Goal: Find specific page/section: Find specific page/section

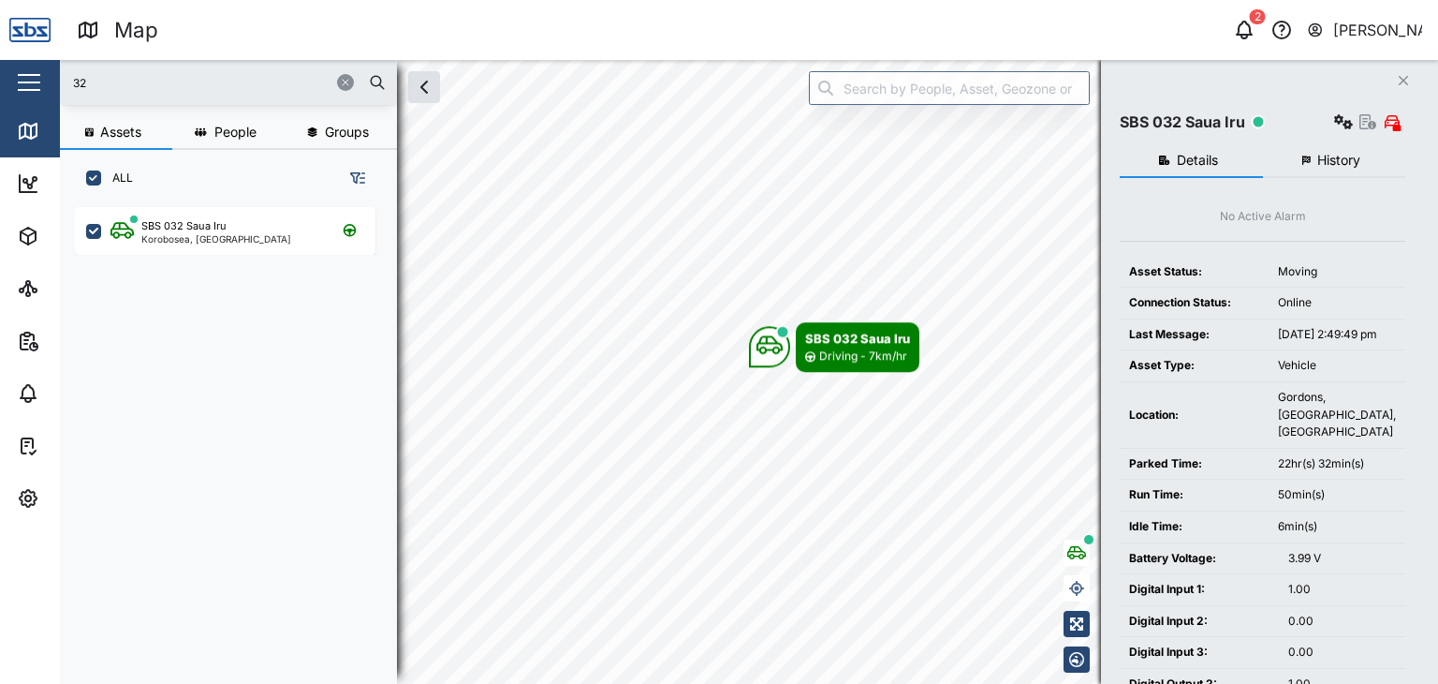
click at [124, 71] on input "32" at bounding box center [228, 82] width 315 height 28
drag, startPoint x: 0, startPoint y: 0, endPoint x: 167, endPoint y: 173, distance: 240.4
click at [125, 73] on input "32" at bounding box center [228, 82] width 315 height 28
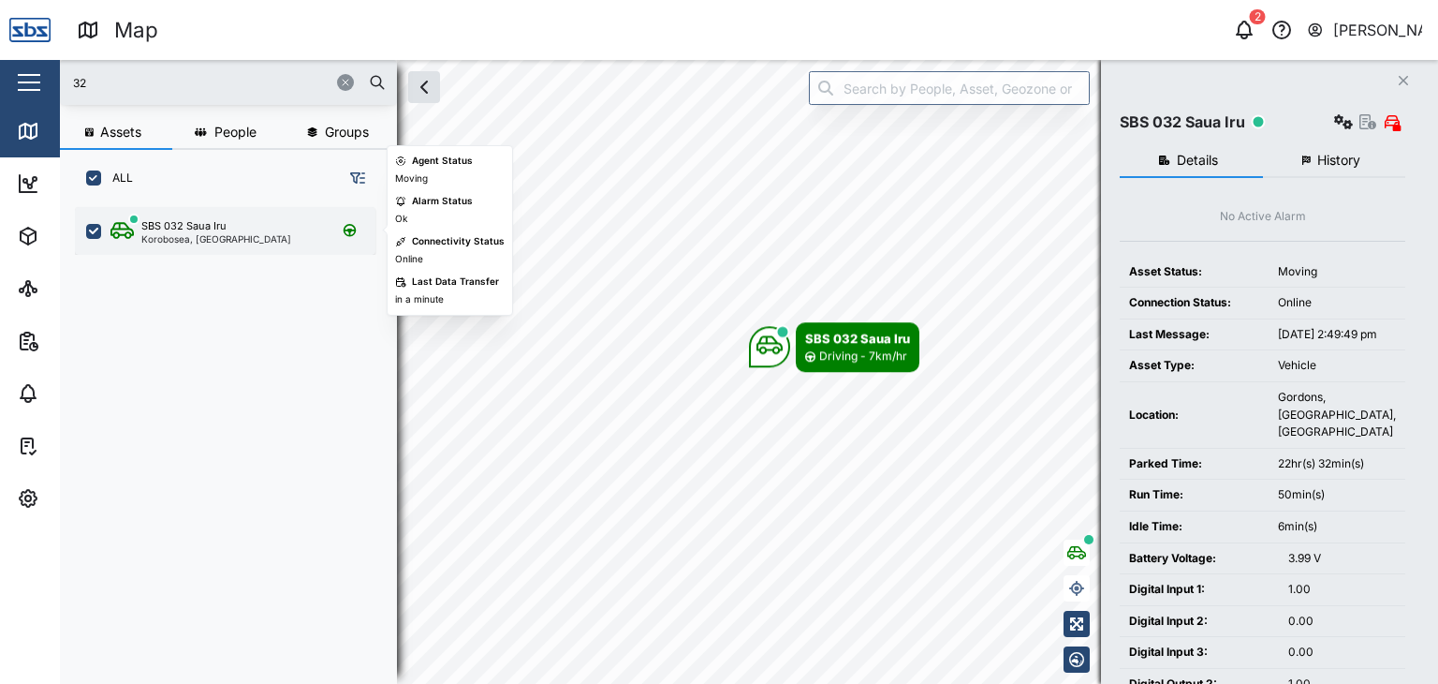
click at [186, 234] on div "Korobosea, [GEOGRAPHIC_DATA]" at bounding box center [216, 238] width 150 height 9
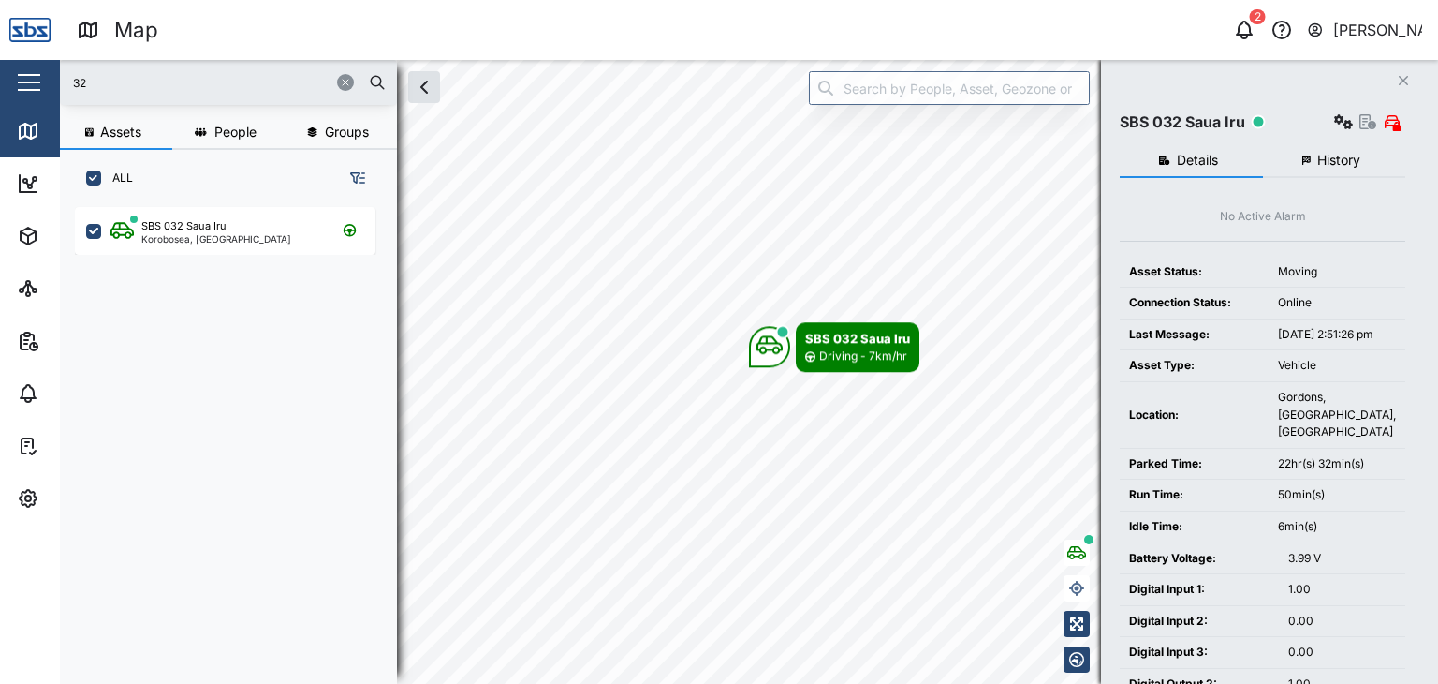
click at [103, 74] on input "32" at bounding box center [228, 82] width 315 height 28
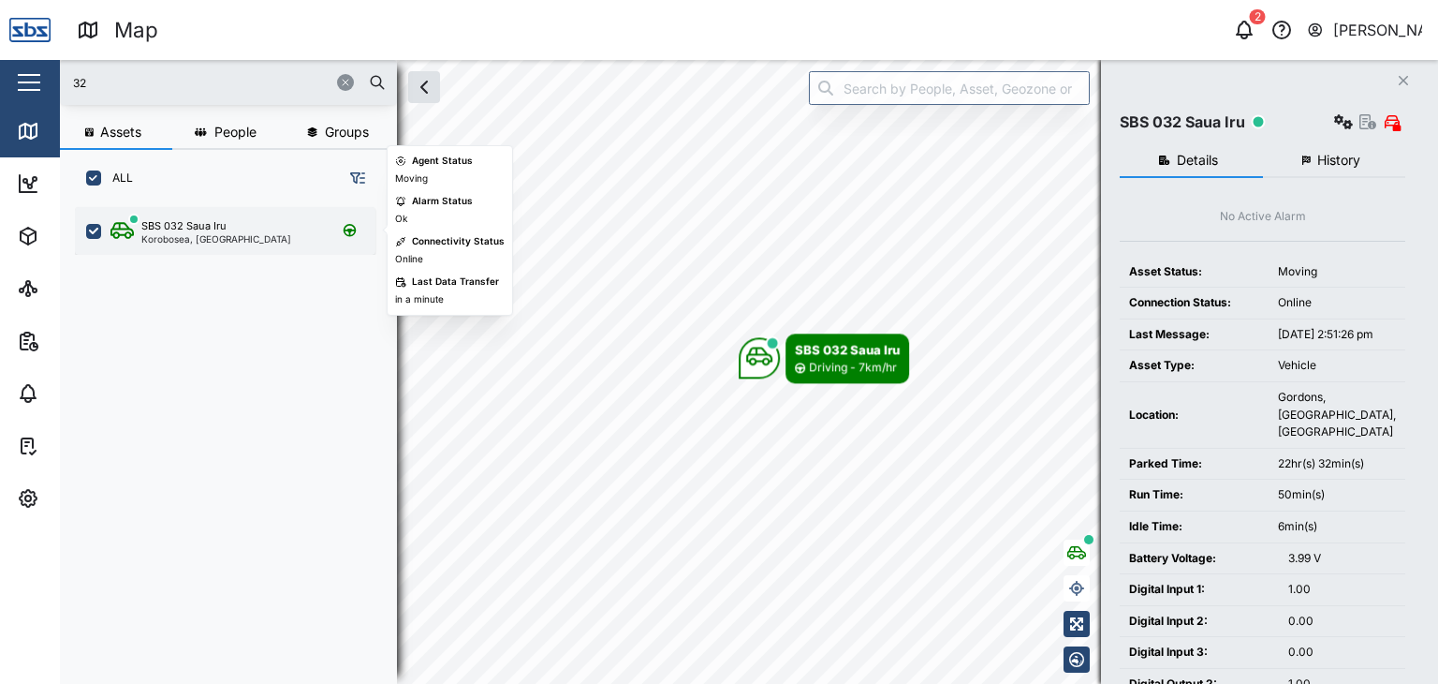
click at [170, 222] on div "SBS 032 Saua Iru" at bounding box center [183, 226] width 85 height 16
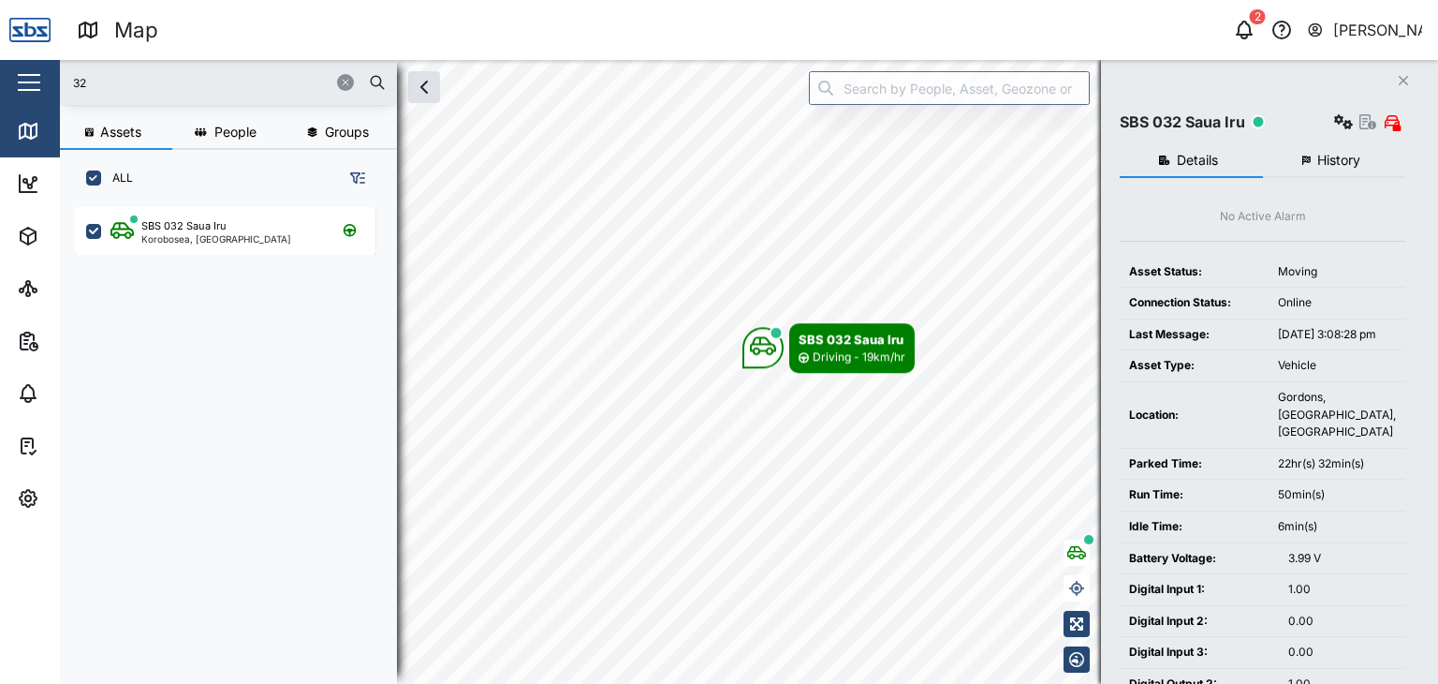
drag, startPoint x: 83, startPoint y: 87, endPoint x: 23, endPoint y: 77, distance: 60.8
click at [23, 77] on div "Map 2 [PERSON_NAME] Close Map Dashboard Assets ATS Camera Generator Personnel T…" at bounding box center [719, 342] width 1438 height 684
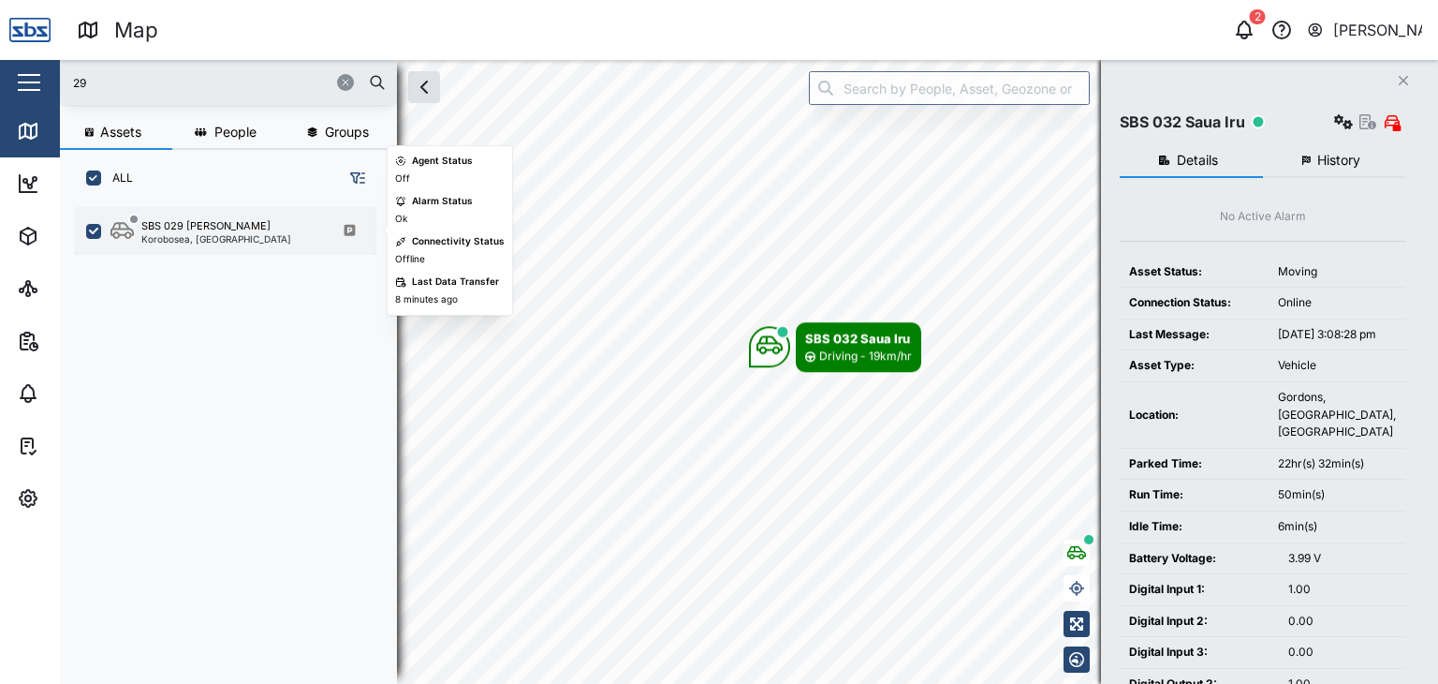
click at [235, 235] on div "Korobosea, [GEOGRAPHIC_DATA]" at bounding box center [216, 238] width 150 height 9
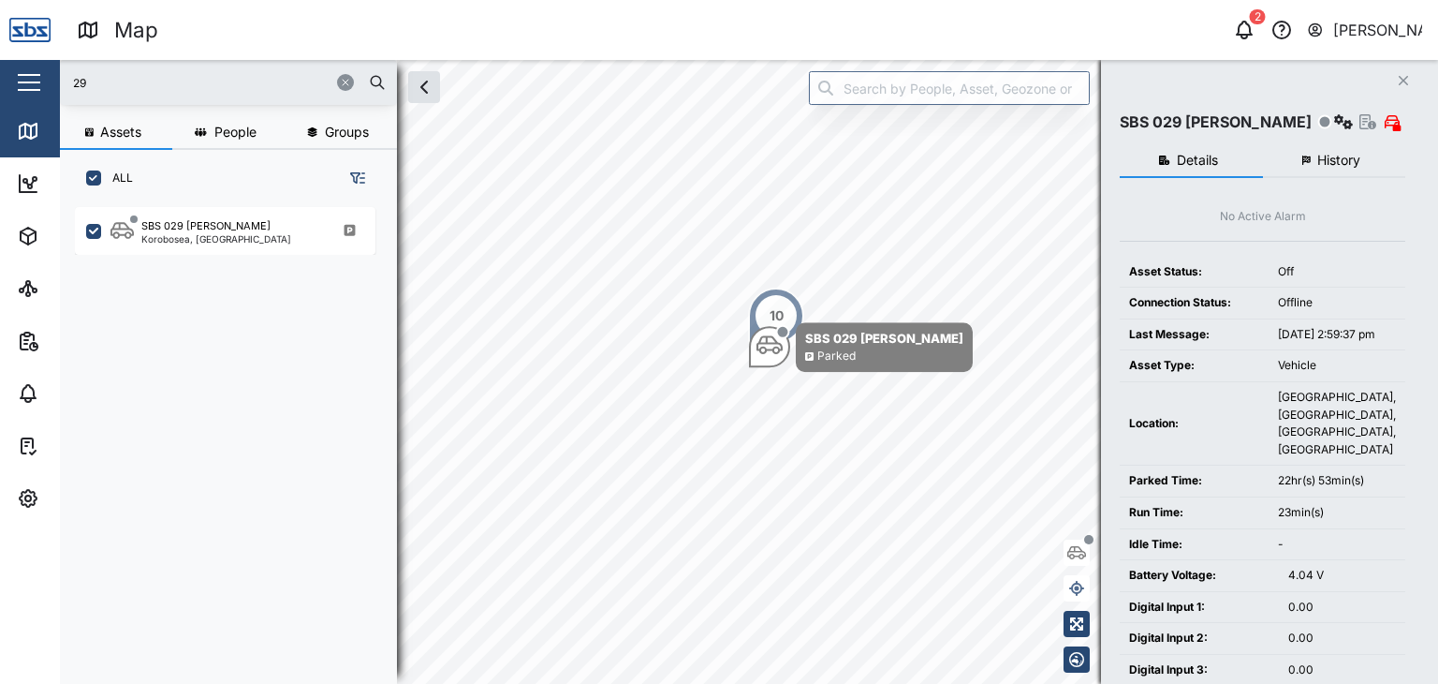
drag, startPoint x: 125, startPoint y: 90, endPoint x: 41, endPoint y: 91, distance: 83.4
click at [44, 91] on div "Map 2 [PERSON_NAME] Close Map Dashboard Assets ATS Camera Generator Personnel T…" at bounding box center [719, 342] width 1438 height 684
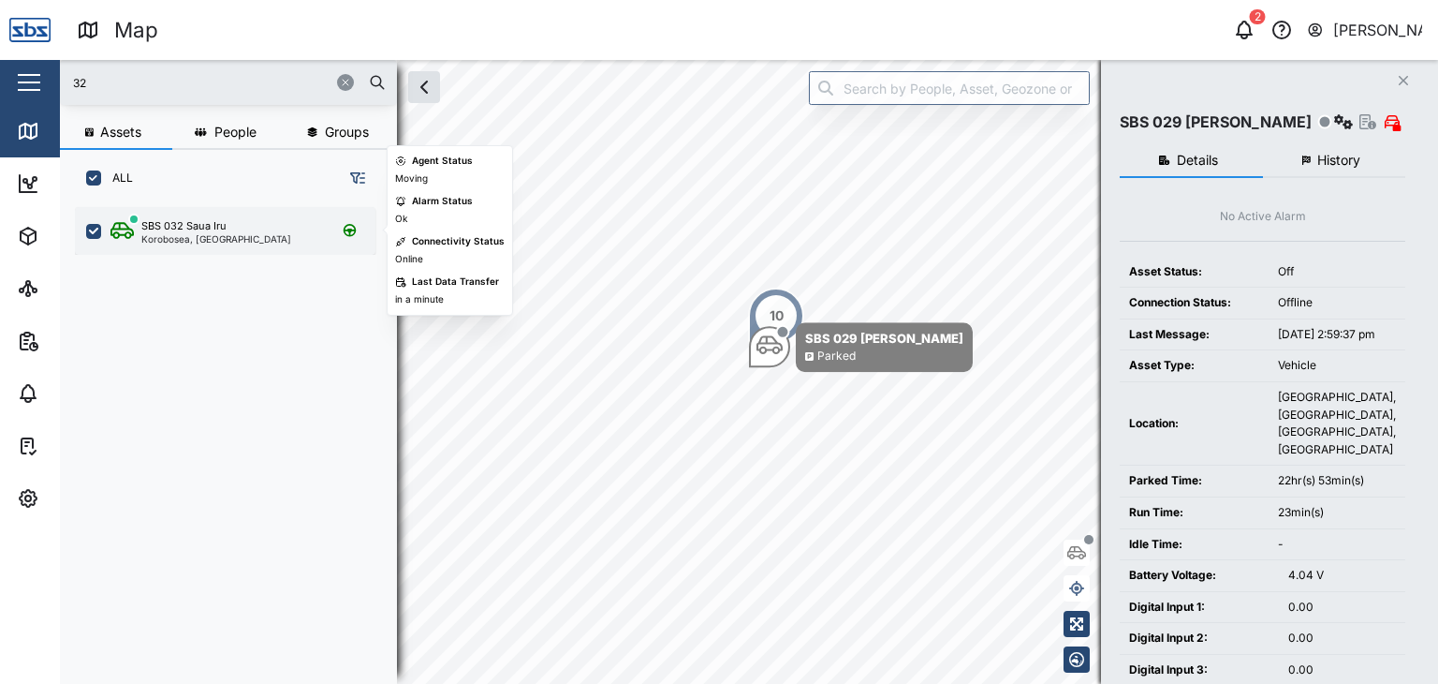
click at [184, 243] on div "SBS 032 Saua Iru Korobosea, [GEOGRAPHIC_DATA]" at bounding box center [225, 231] width 301 height 48
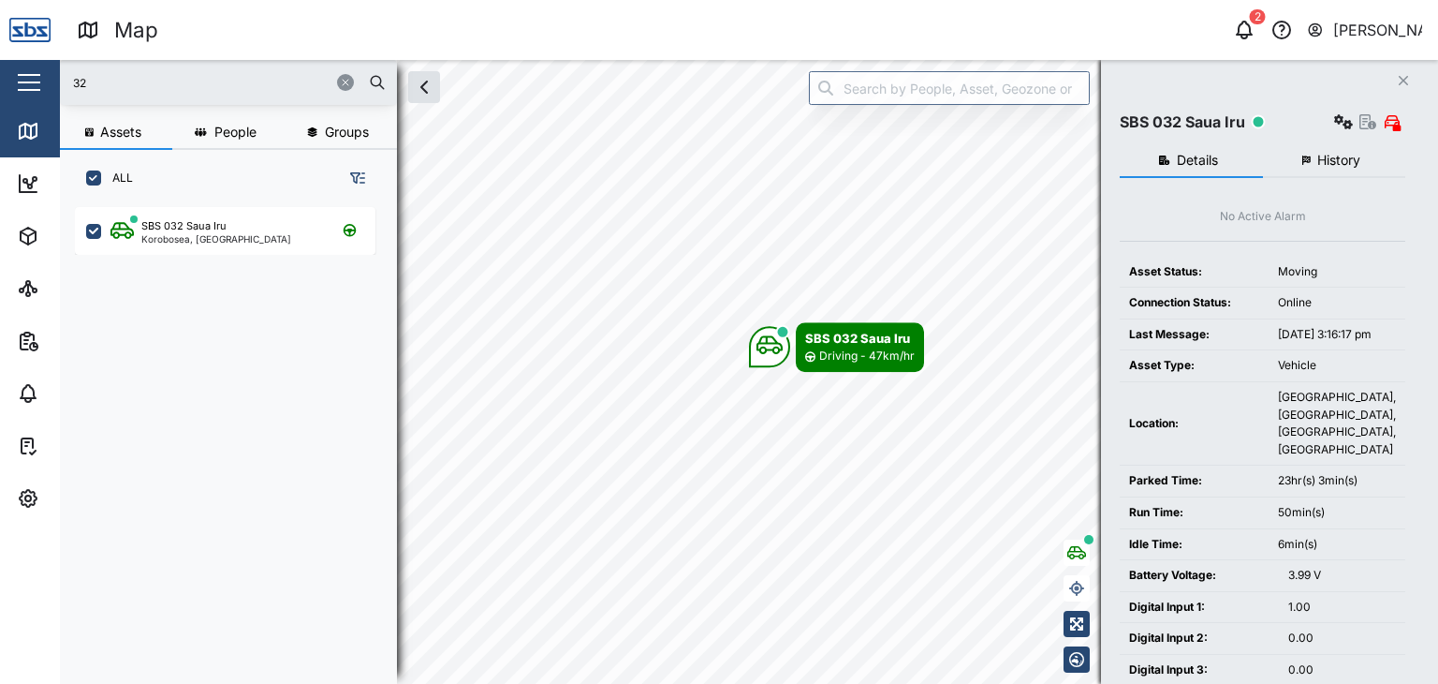
click at [108, 81] on input "32" at bounding box center [228, 82] width 315 height 28
drag, startPoint x: 103, startPoint y: 68, endPoint x: 66, endPoint y: 68, distance: 36.5
click at [66, 68] on div "32" at bounding box center [228, 82] width 337 height 45
click at [153, 90] on input "32" at bounding box center [228, 82] width 315 height 28
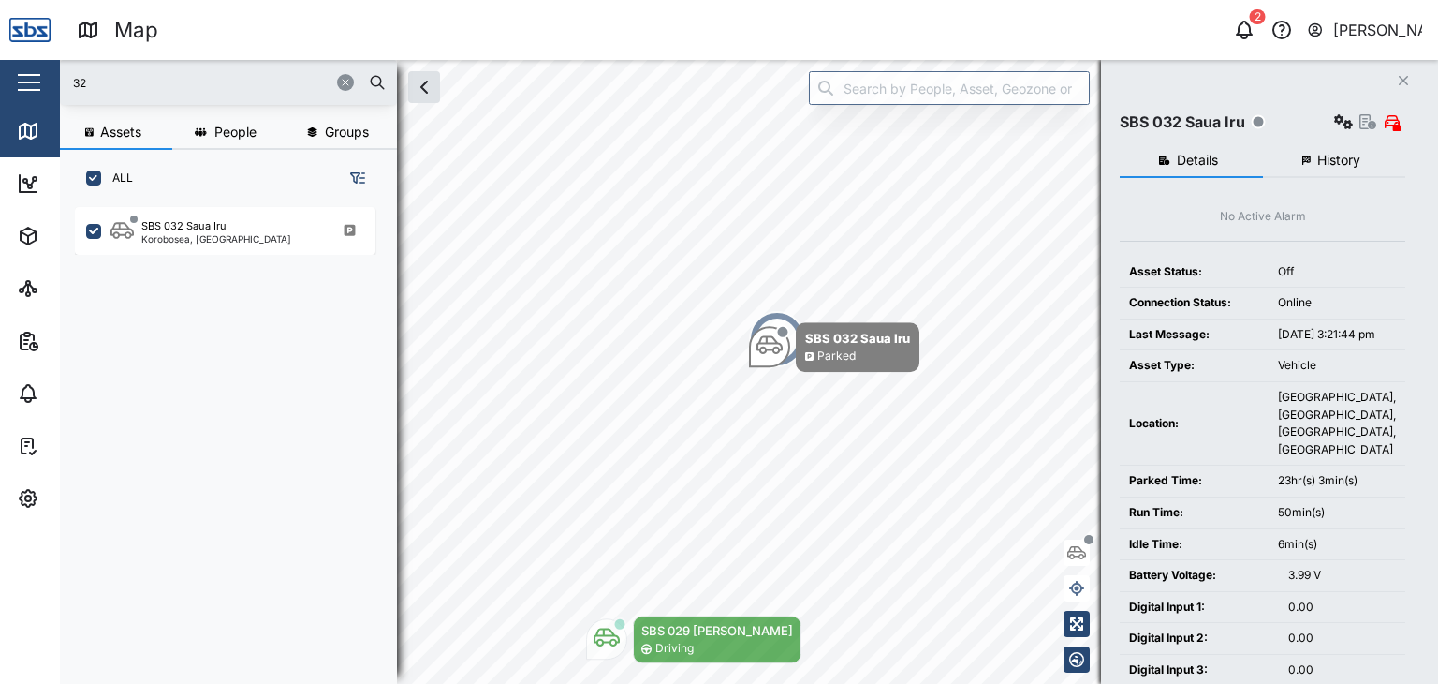
drag, startPoint x: 88, startPoint y: 75, endPoint x: 61, endPoint y: 75, distance: 27.2
click at [61, 75] on div "32" at bounding box center [228, 82] width 337 height 45
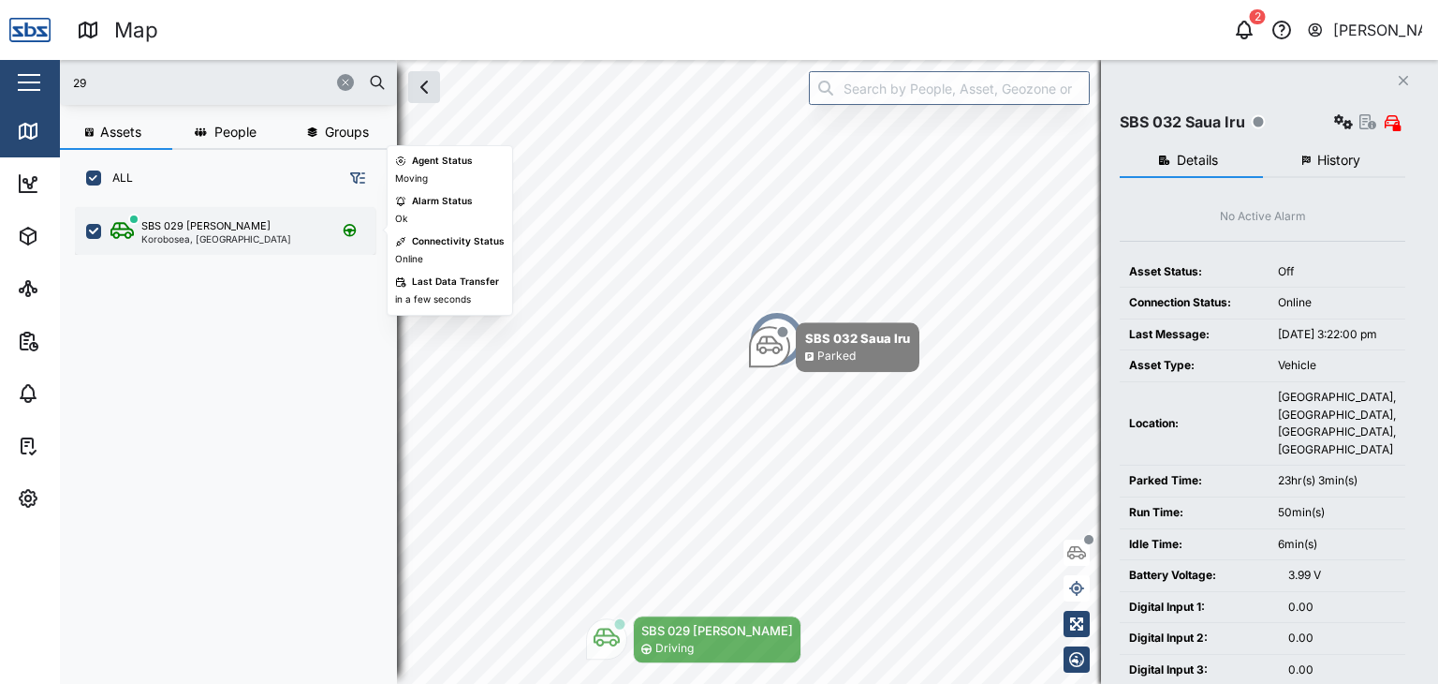
click at [215, 238] on div "Korobosea, [GEOGRAPHIC_DATA]" at bounding box center [216, 238] width 150 height 9
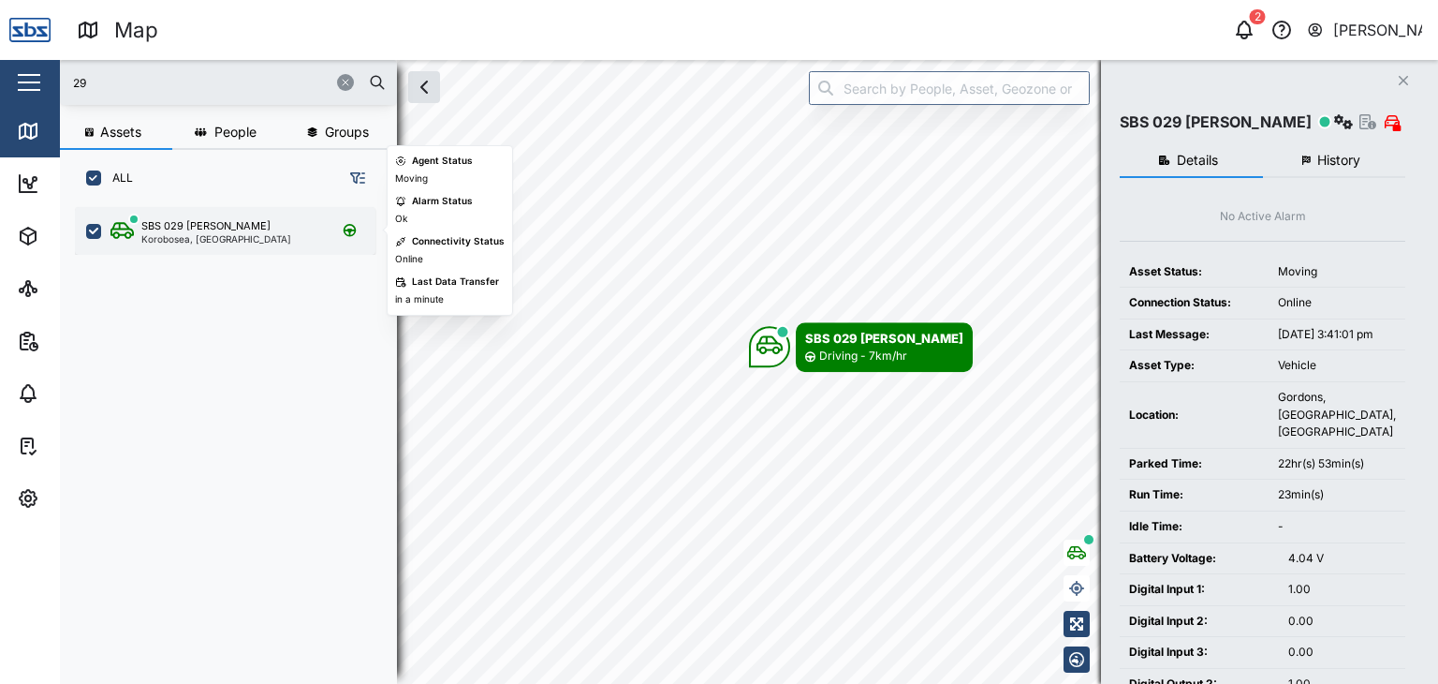
click at [176, 230] on div "SBS 029 [PERSON_NAME]" at bounding box center [205, 226] width 129 height 16
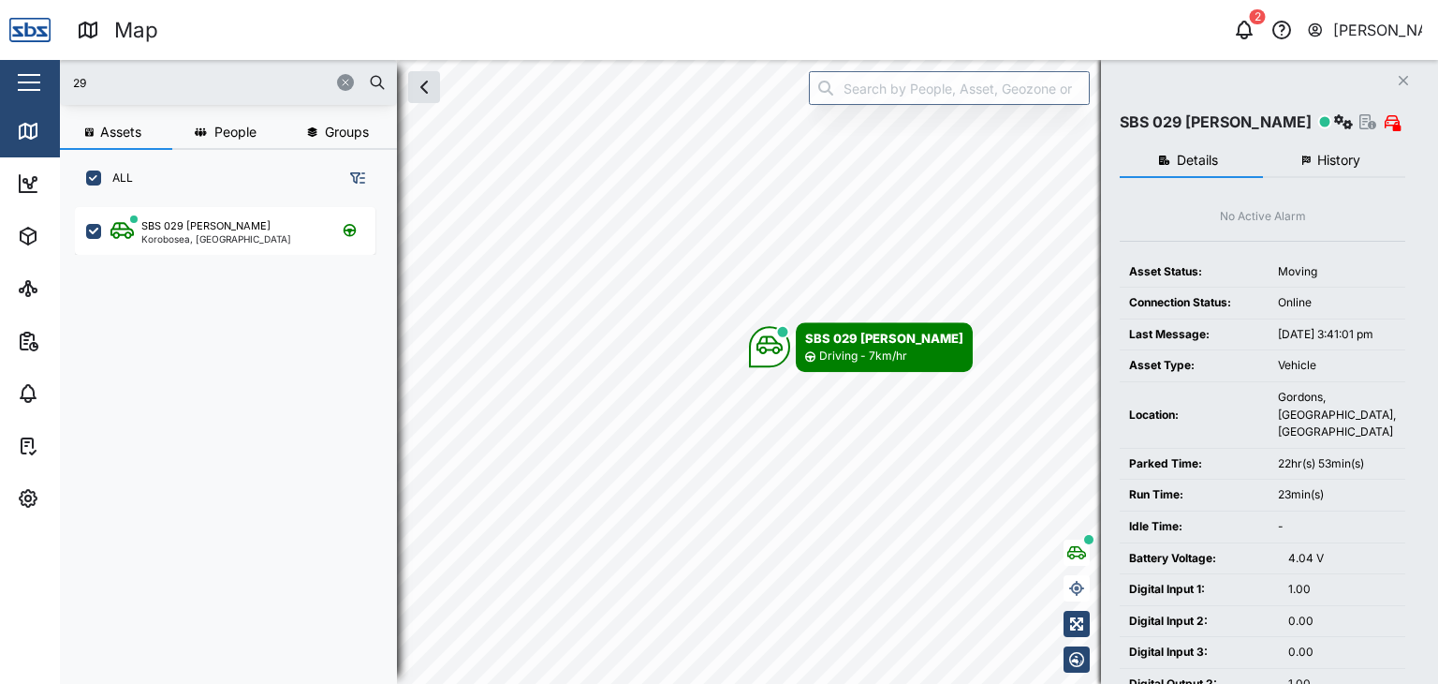
drag, startPoint x: 86, startPoint y: 92, endPoint x: 52, endPoint y: 92, distance: 34.6
click at [52, 92] on div "Map 2 [PERSON_NAME] Close Map Dashboard Assets ATS Camera Generator Personnel T…" at bounding box center [719, 342] width 1438 height 684
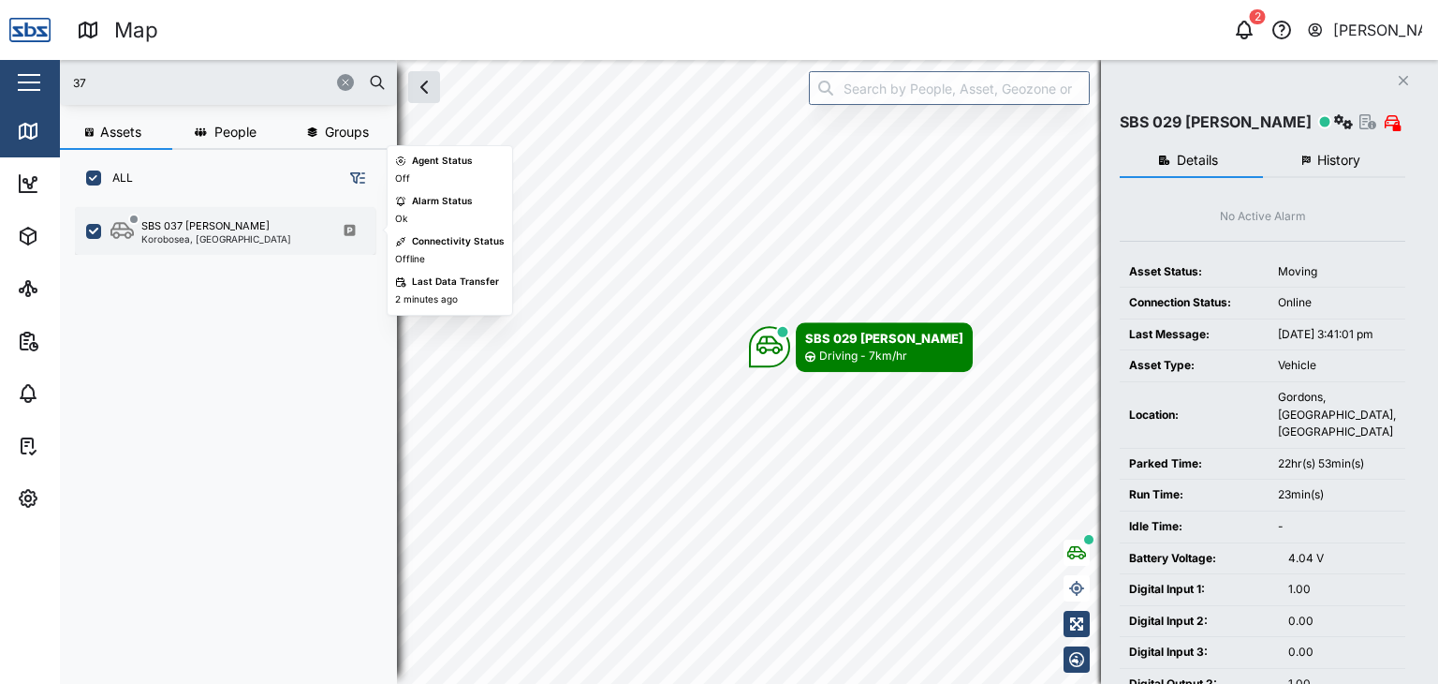
click at [176, 238] on div "Korobosea, [GEOGRAPHIC_DATA]" at bounding box center [216, 238] width 150 height 9
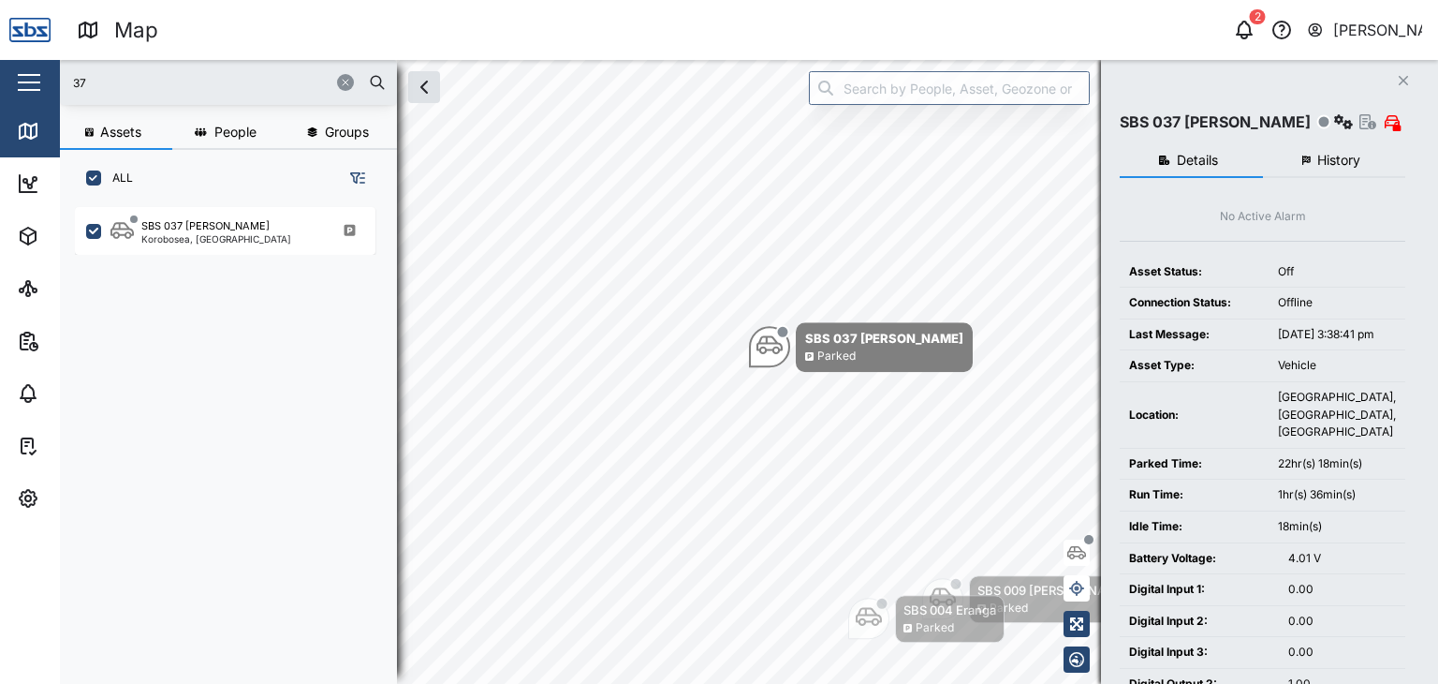
drag, startPoint x: 120, startPoint y: 91, endPoint x: 17, endPoint y: 96, distance: 103.1
click at [17, 96] on div "Map 2 [PERSON_NAME] Close Map Dashboard Assets ATS Camera Generator Personnel T…" at bounding box center [719, 342] width 1438 height 684
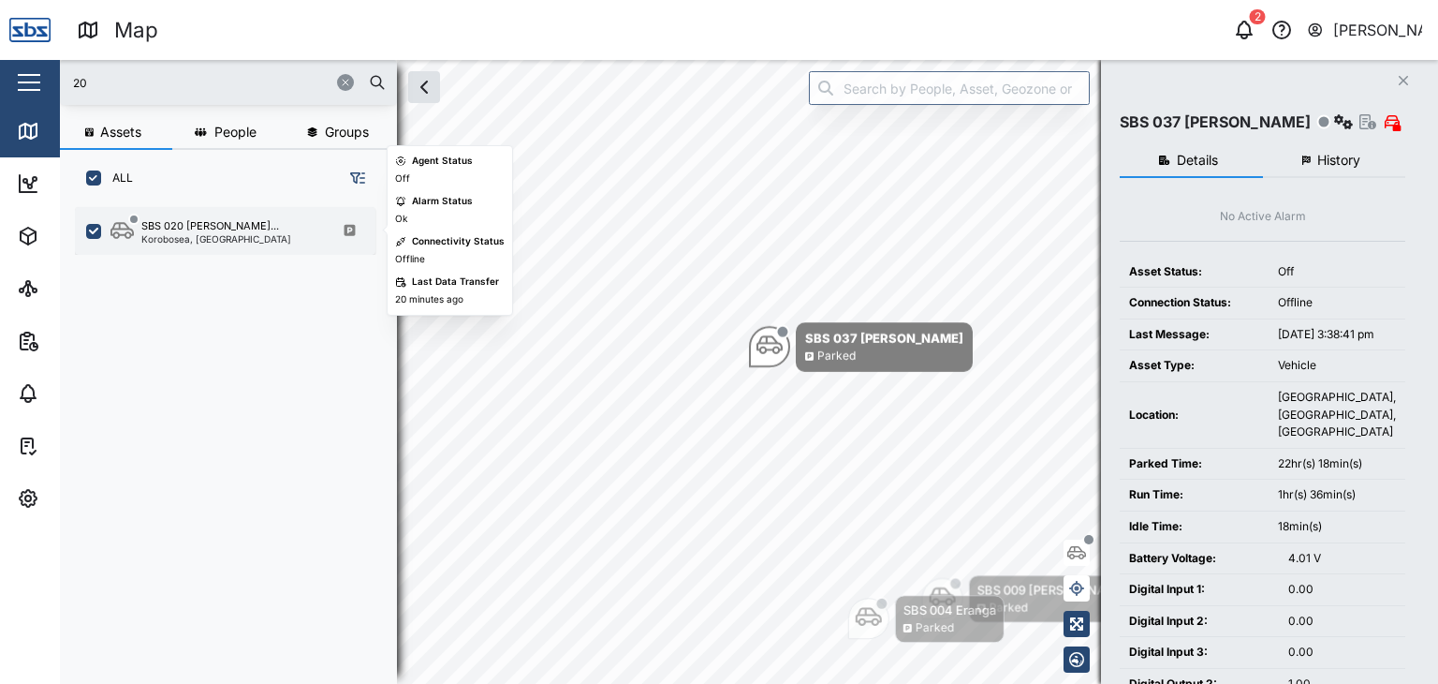
click at [190, 237] on div "Korobosea, [GEOGRAPHIC_DATA]" at bounding box center [216, 238] width 150 height 9
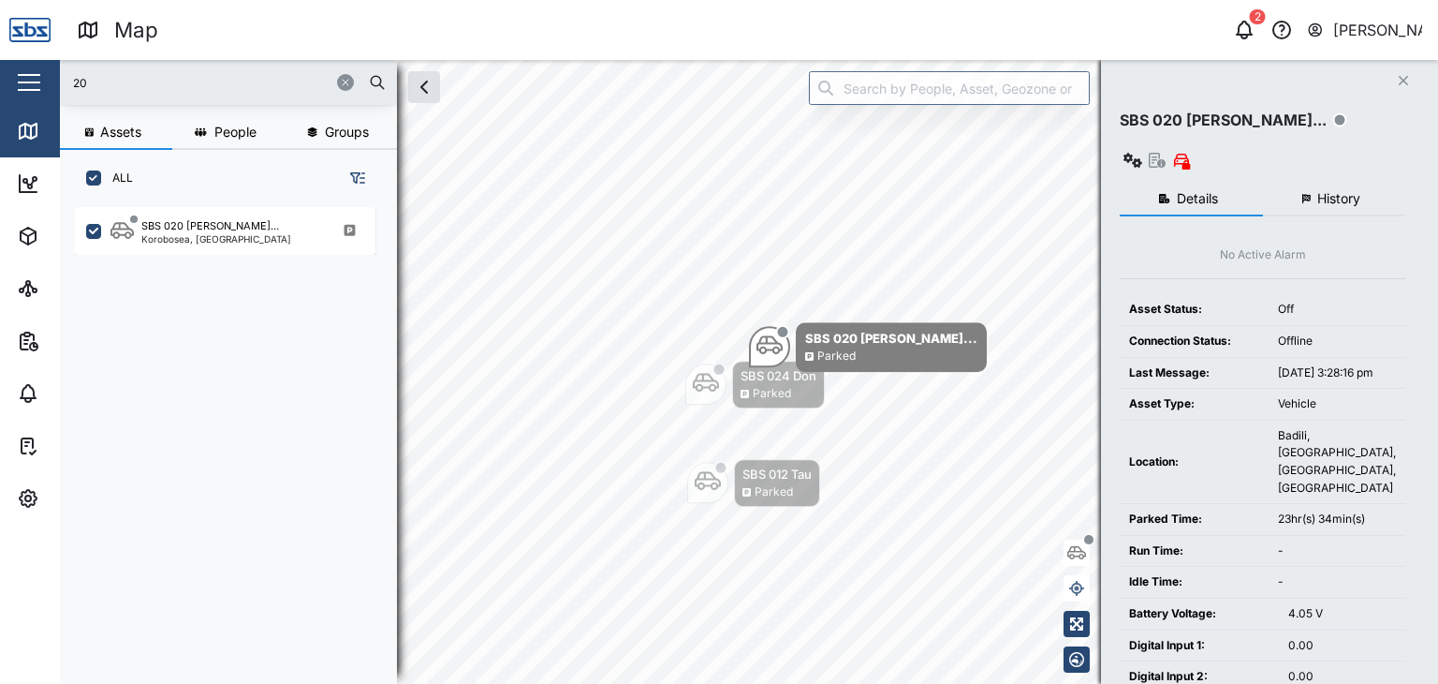
drag, startPoint x: 96, startPoint y: 87, endPoint x: 59, endPoint y: 84, distance: 36.6
click at [59, 84] on div "Map 2 [PERSON_NAME] Close Map Dashboard Assets ATS Camera Generator Personnel T…" at bounding box center [719, 342] width 1438 height 684
type input "32"
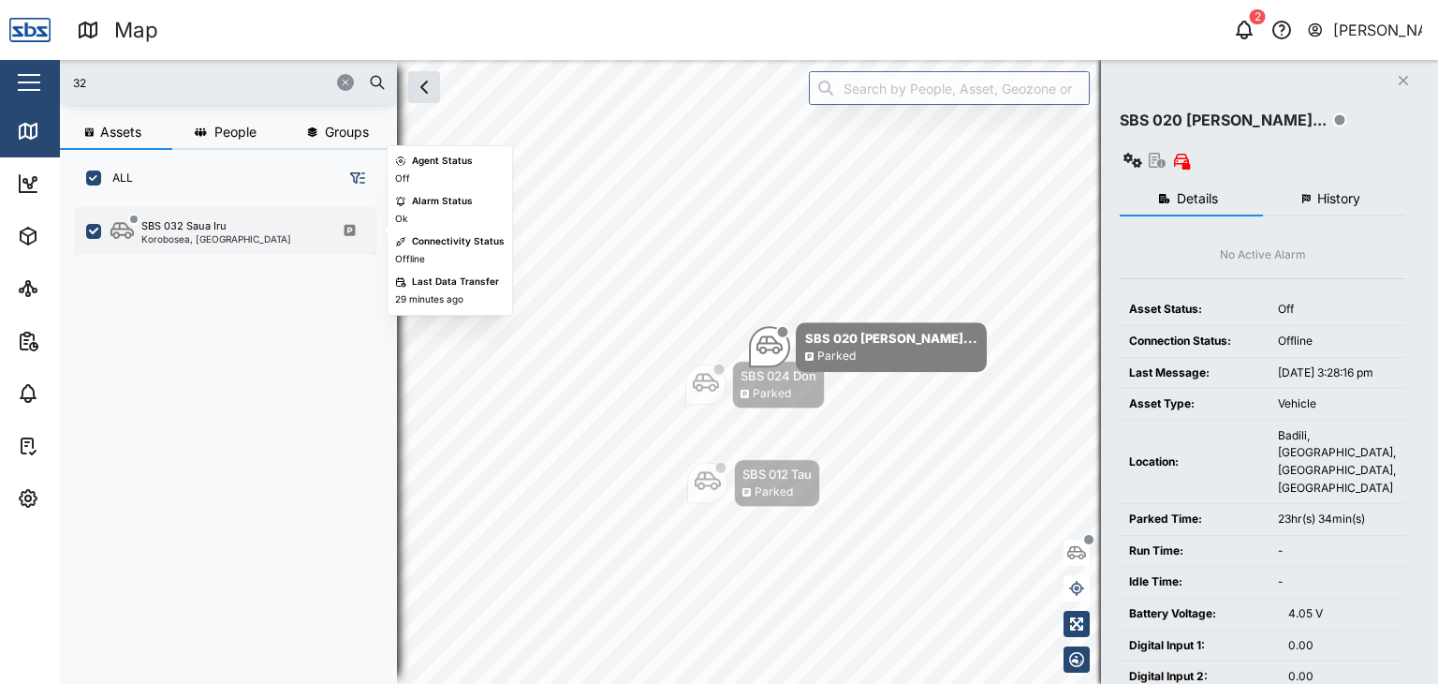
click at [243, 245] on div "SBS 032 Saua Iru Korobosea, [GEOGRAPHIC_DATA]" at bounding box center [225, 231] width 301 height 48
